Goal: Use online tool/utility: Utilize a website feature to perform a specific function

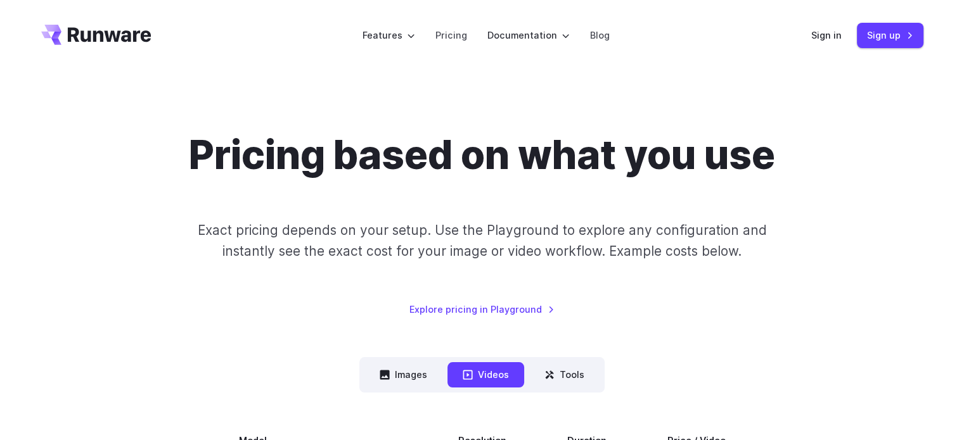
click at [821, 47] on div "Sign in Sign up" at bounding box center [867, 35] width 112 height 25
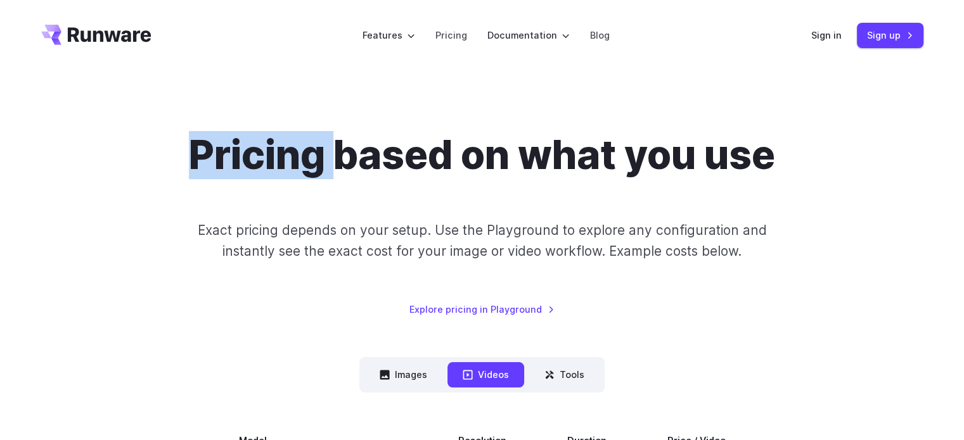
click at [821, 47] on div "Sign in Sign up" at bounding box center [867, 35] width 112 height 25
click at [820, 42] on link "Sign in" at bounding box center [826, 35] width 30 height 15
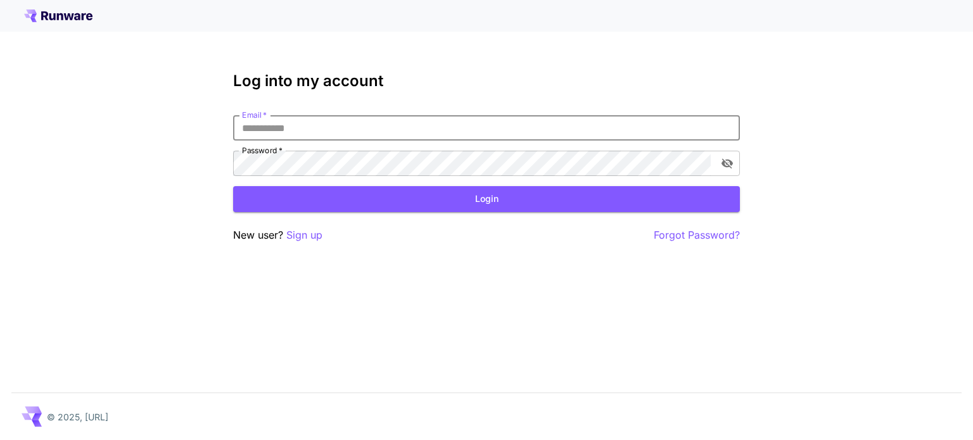
click at [499, 119] on input "Email   *" at bounding box center [486, 127] width 507 height 25
click at [499, 120] on input "Email   *" at bounding box center [486, 127] width 507 height 25
type input "**********"
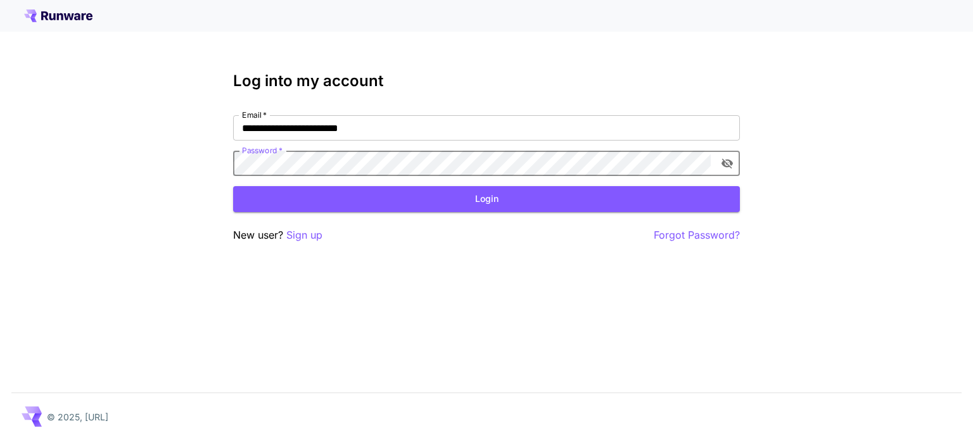
click button "Login" at bounding box center [486, 199] width 507 height 26
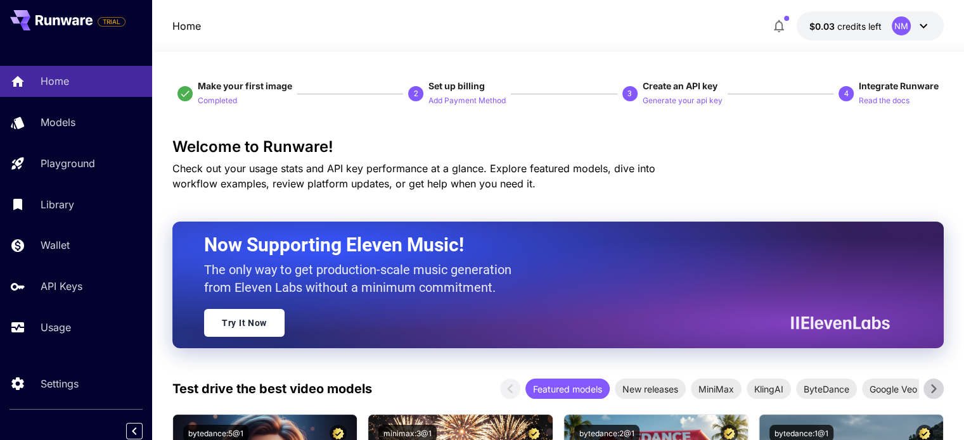
click at [612, 39] on div at bounding box center [558, 44] width 812 height 15
drag, startPoint x: 631, startPoint y: 36, endPoint x: 564, endPoint y: 35, distance: 66.5
click at [624, 35] on div "Home $0.03 credits left NM" at bounding box center [558, 26] width 812 height 52
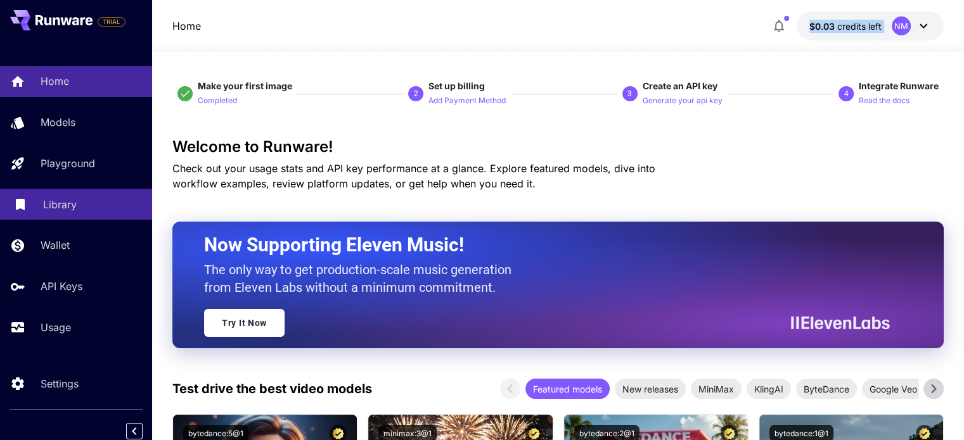
click at [89, 210] on div "Library" at bounding box center [92, 204] width 99 height 15
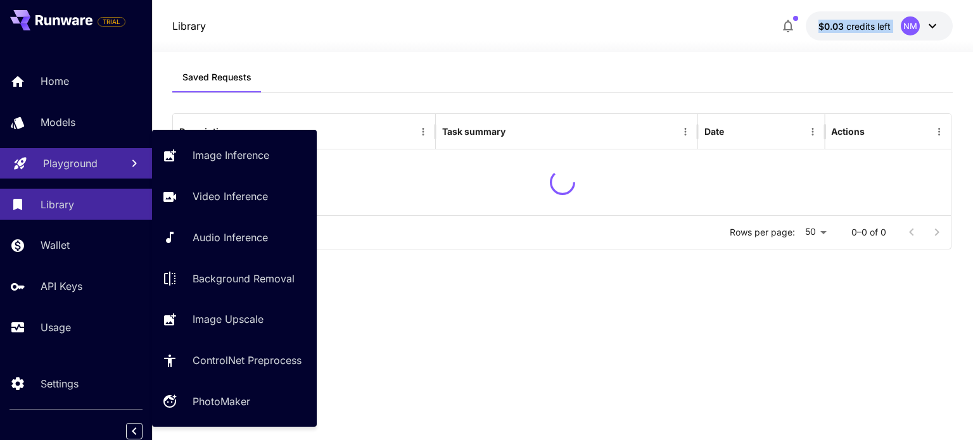
click at [93, 172] on link "Playground" at bounding box center [76, 163] width 152 height 31
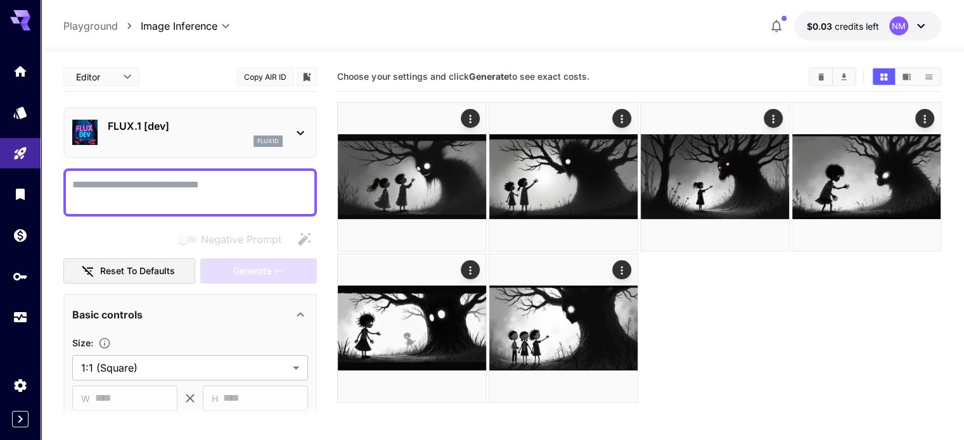
click at [576, 45] on div at bounding box center [502, 44] width 923 height 15
click at [18, 109] on icon "Models" at bounding box center [21, 108] width 15 height 15
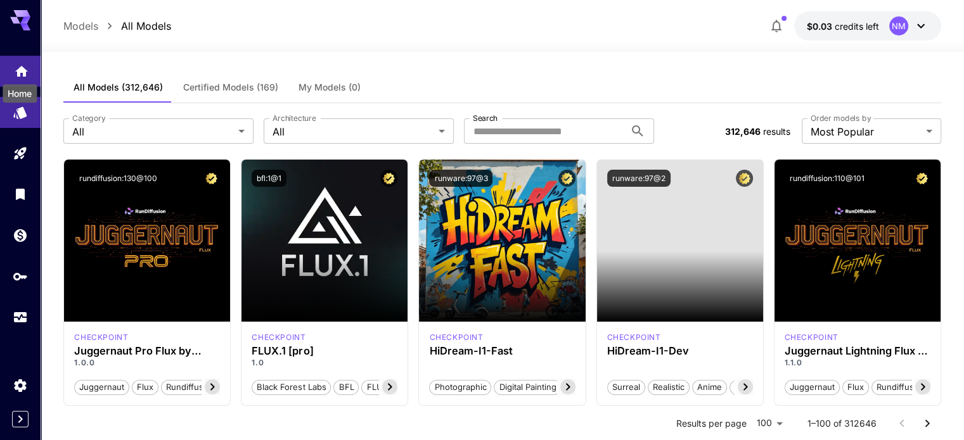
click at [24, 63] on icon "Home" at bounding box center [21, 67] width 15 height 15
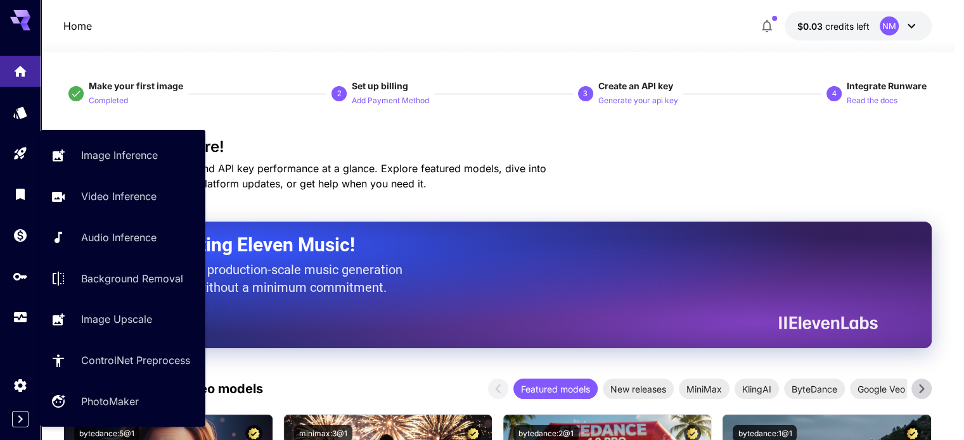
click at [18, 170] on div "Playground" at bounding box center [30, 176] width 61 height 29
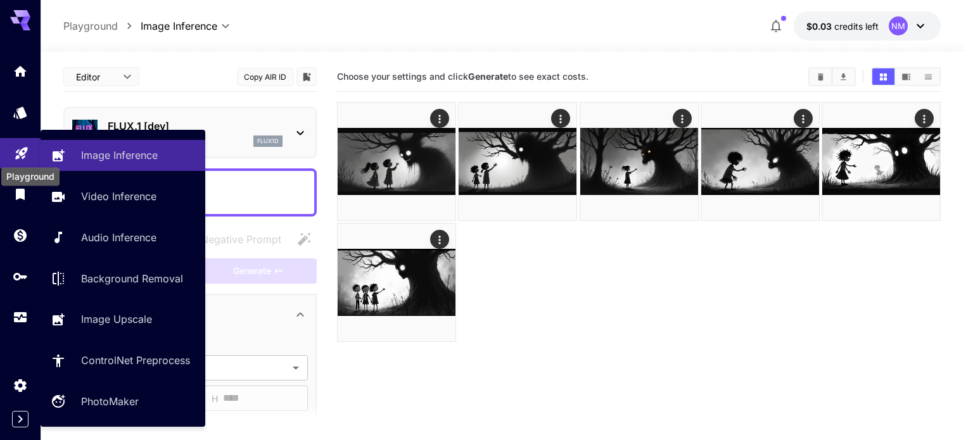
click at [16, 155] on icon "Playground" at bounding box center [21, 150] width 12 height 12
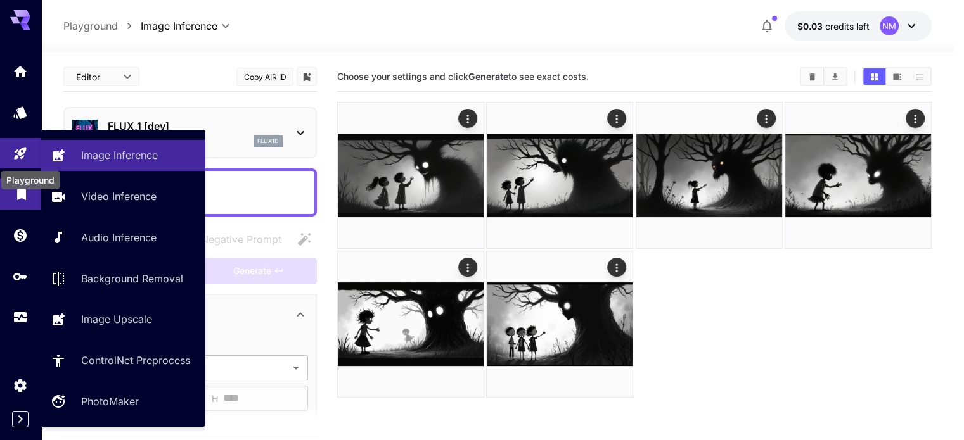
click at [18, 193] on icon "Library" at bounding box center [21, 190] width 9 height 11
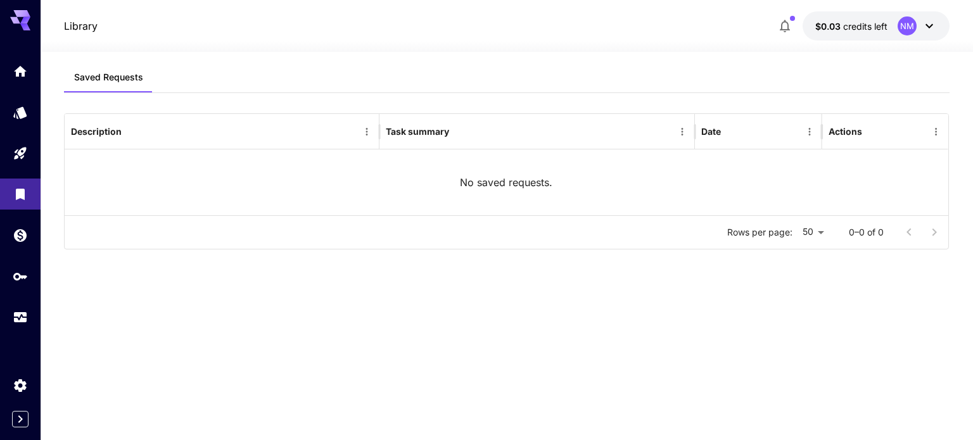
drag, startPoint x: 34, startPoint y: 64, endPoint x: 41, endPoint y: 63, distance: 7.1
click at [34, 63] on link at bounding box center [20, 71] width 41 height 31
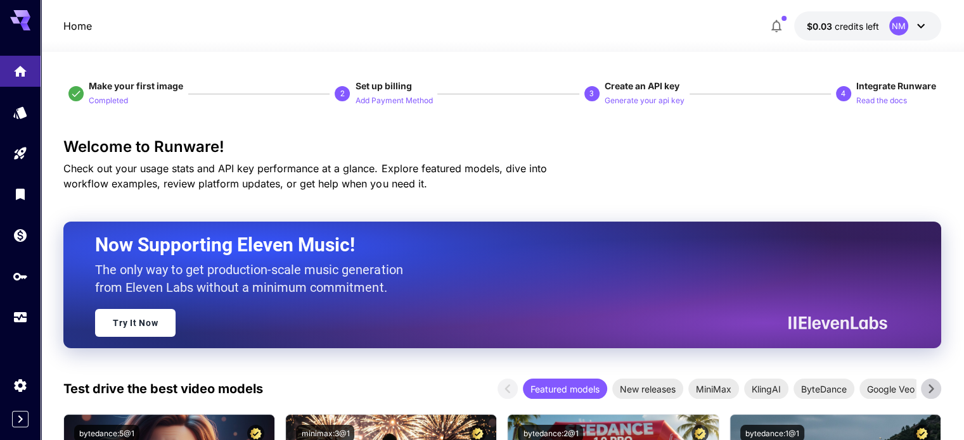
click at [334, 39] on div at bounding box center [502, 44] width 923 height 15
click at [930, 21] on button "$0.03 credits left NM" at bounding box center [867, 25] width 147 height 29
